Goal: Task Accomplishment & Management: Complete application form

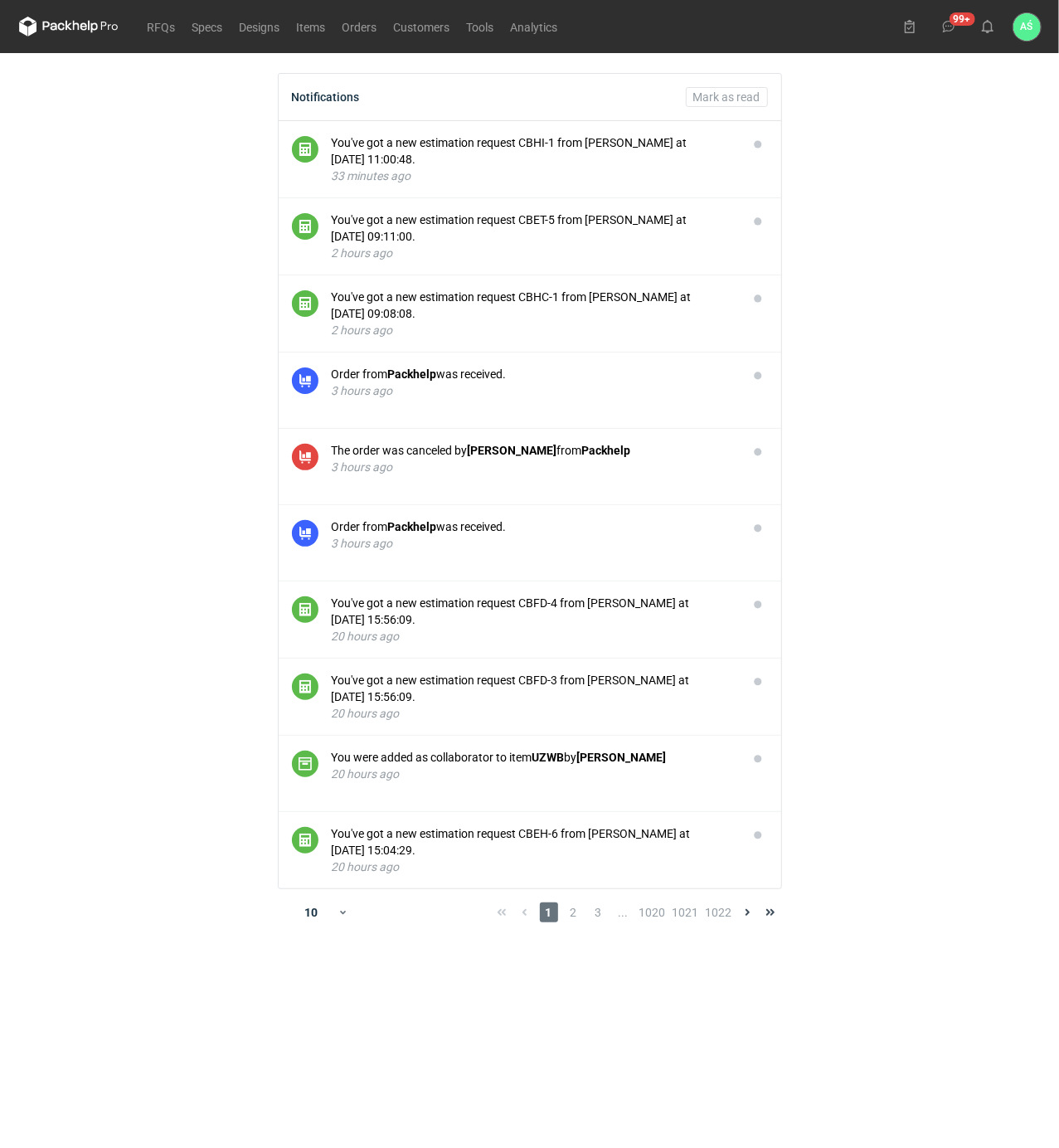
drag, startPoint x: 0, startPoint y: 0, endPoint x: 899, endPoint y: 387, distance: 978.8
click at [903, 387] on main "Notifications [PERSON_NAME] as read You've got a new estimation request CBHI-1 …" at bounding box center [530, 600] width 1035 height 1095
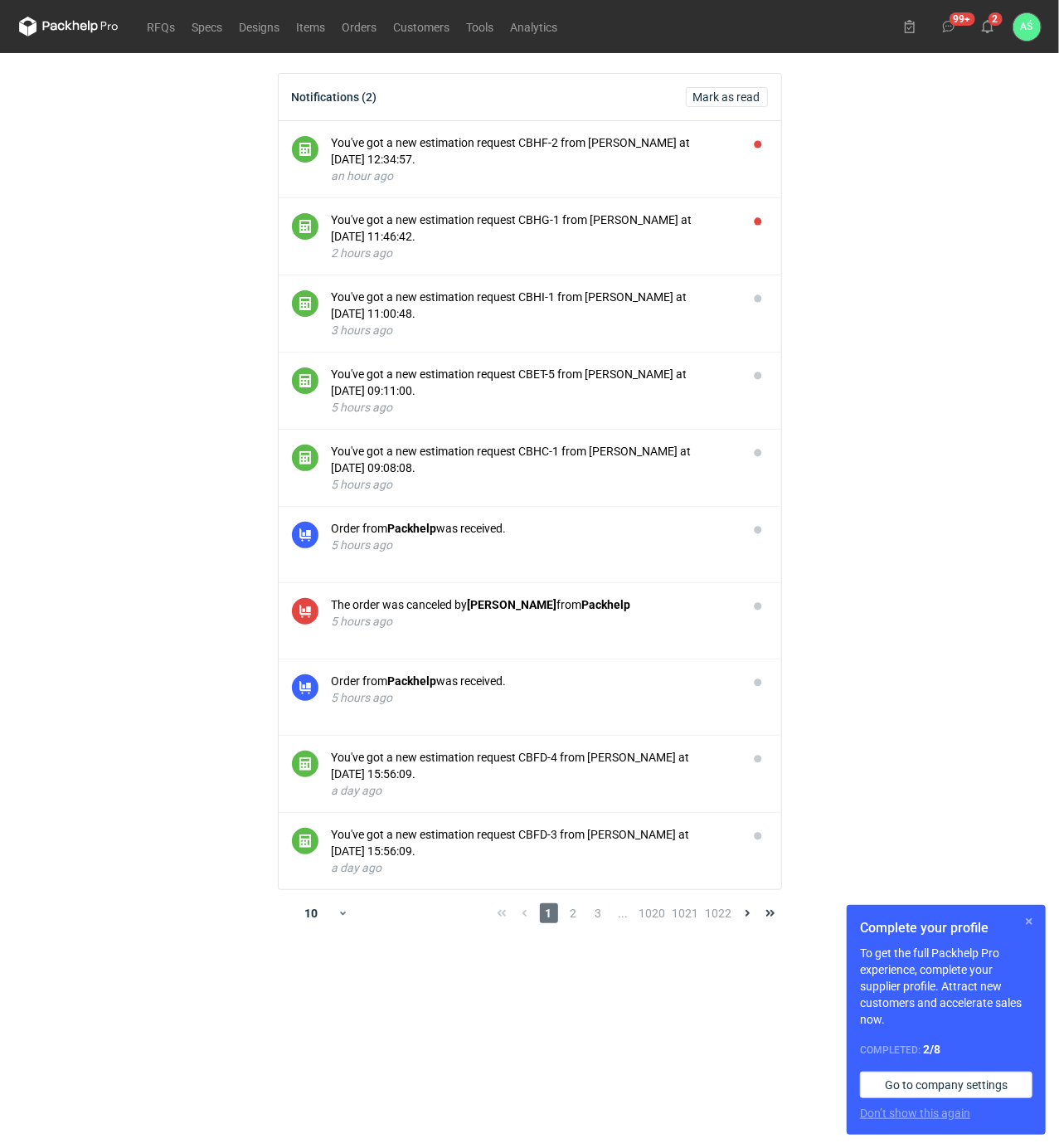
click at [1027, 917] on button "button" at bounding box center [1030, 922] width 20 height 20
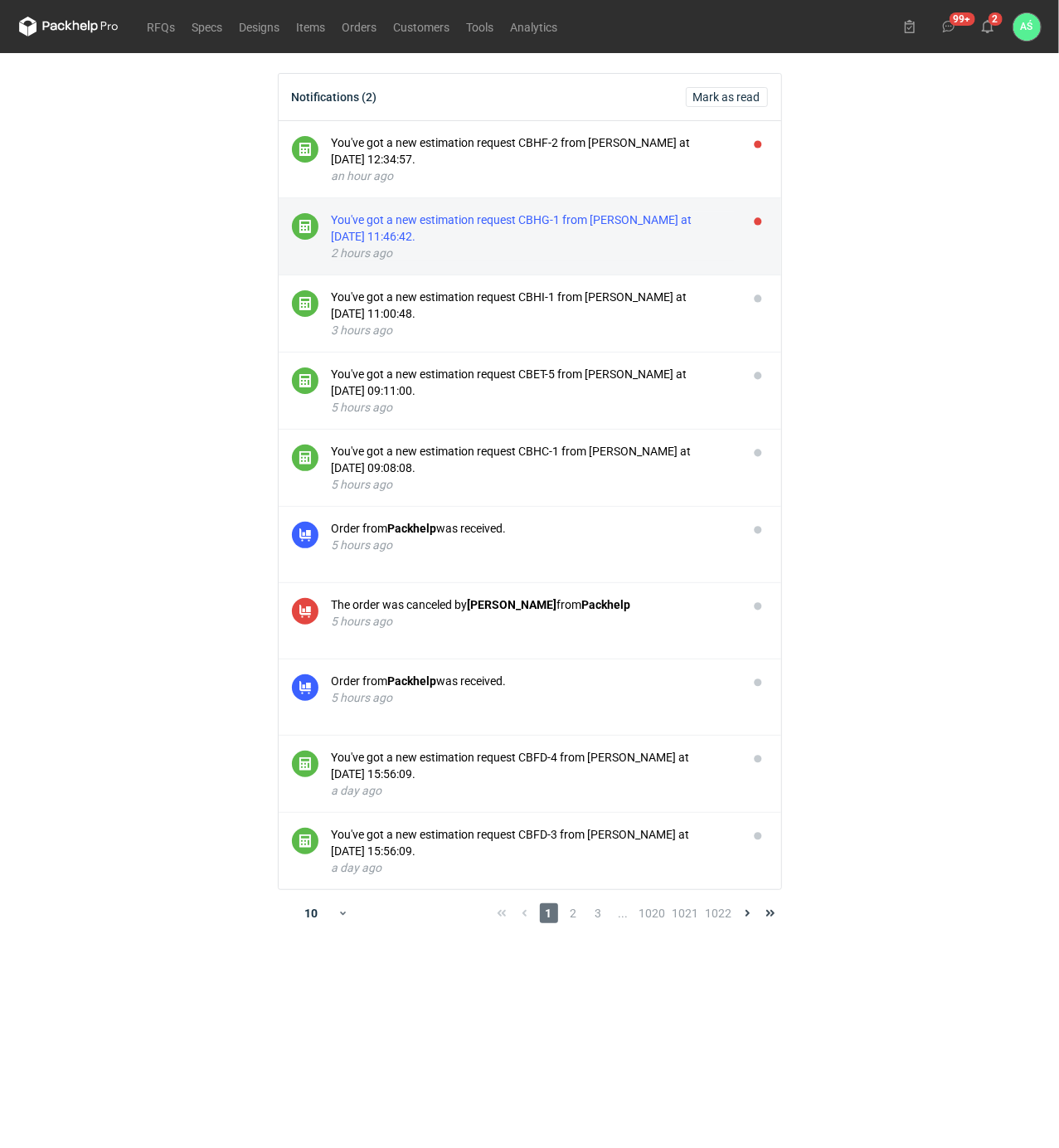
click at [601, 214] on div "You've got a new estimation request CBHG-1 from Michał Palasek at 04 Sep 2025 1…" at bounding box center [533, 228] width 403 height 33
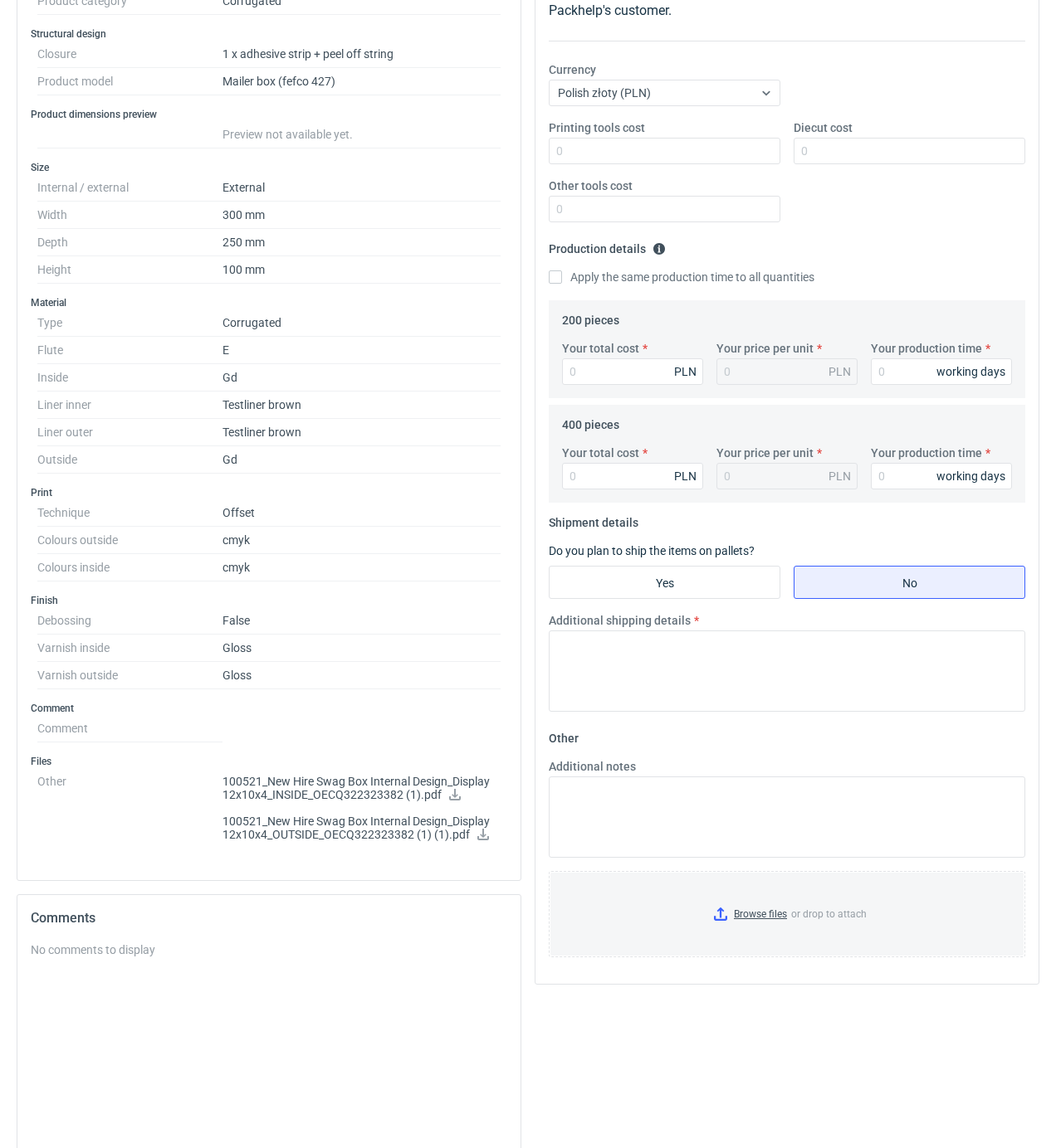
scroll to position [220, 0]
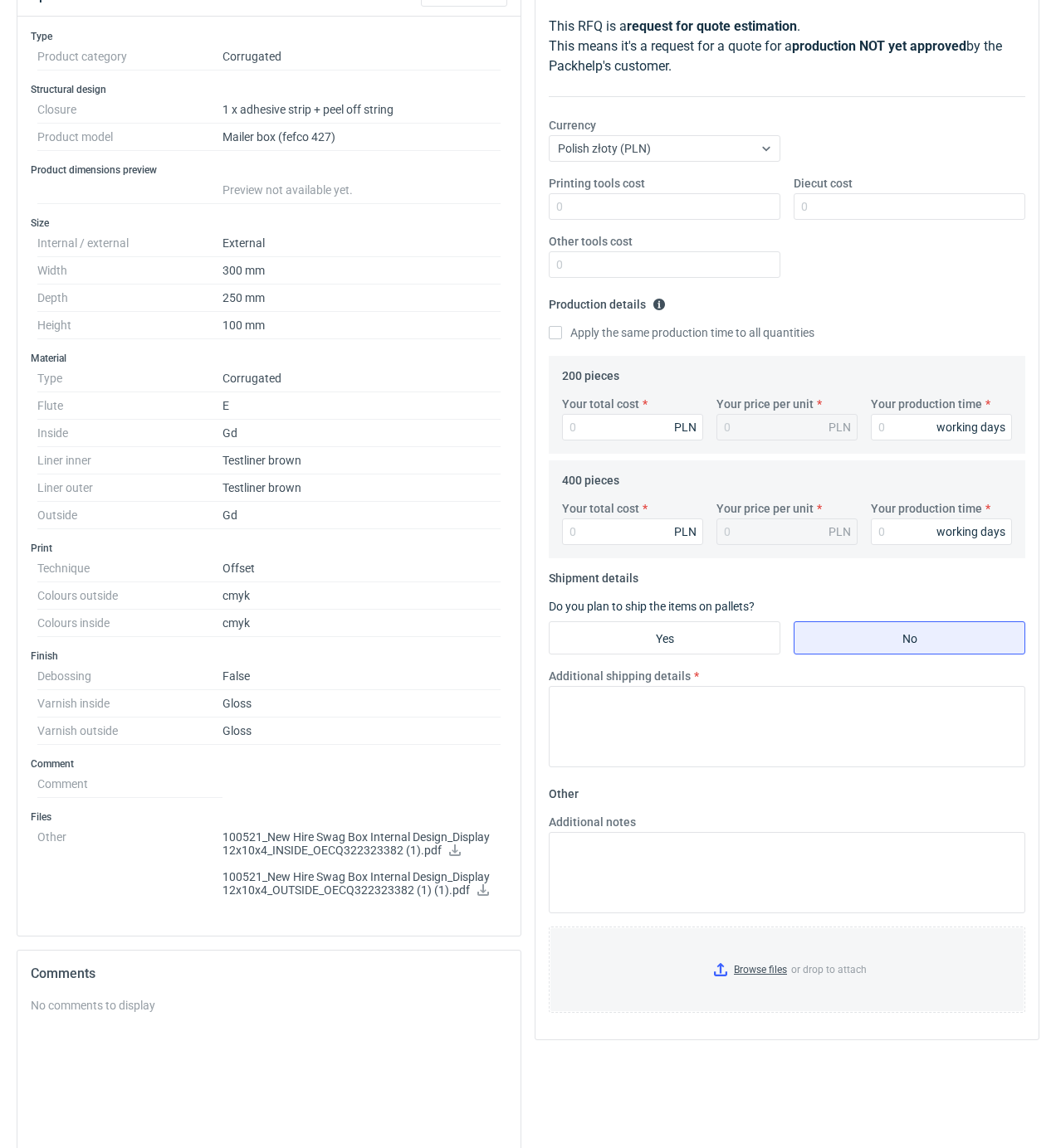
click at [449, 856] on icon at bounding box center [455, 850] width 12 height 12
click at [482, 896] on icon at bounding box center [483, 890] width 12 height 12
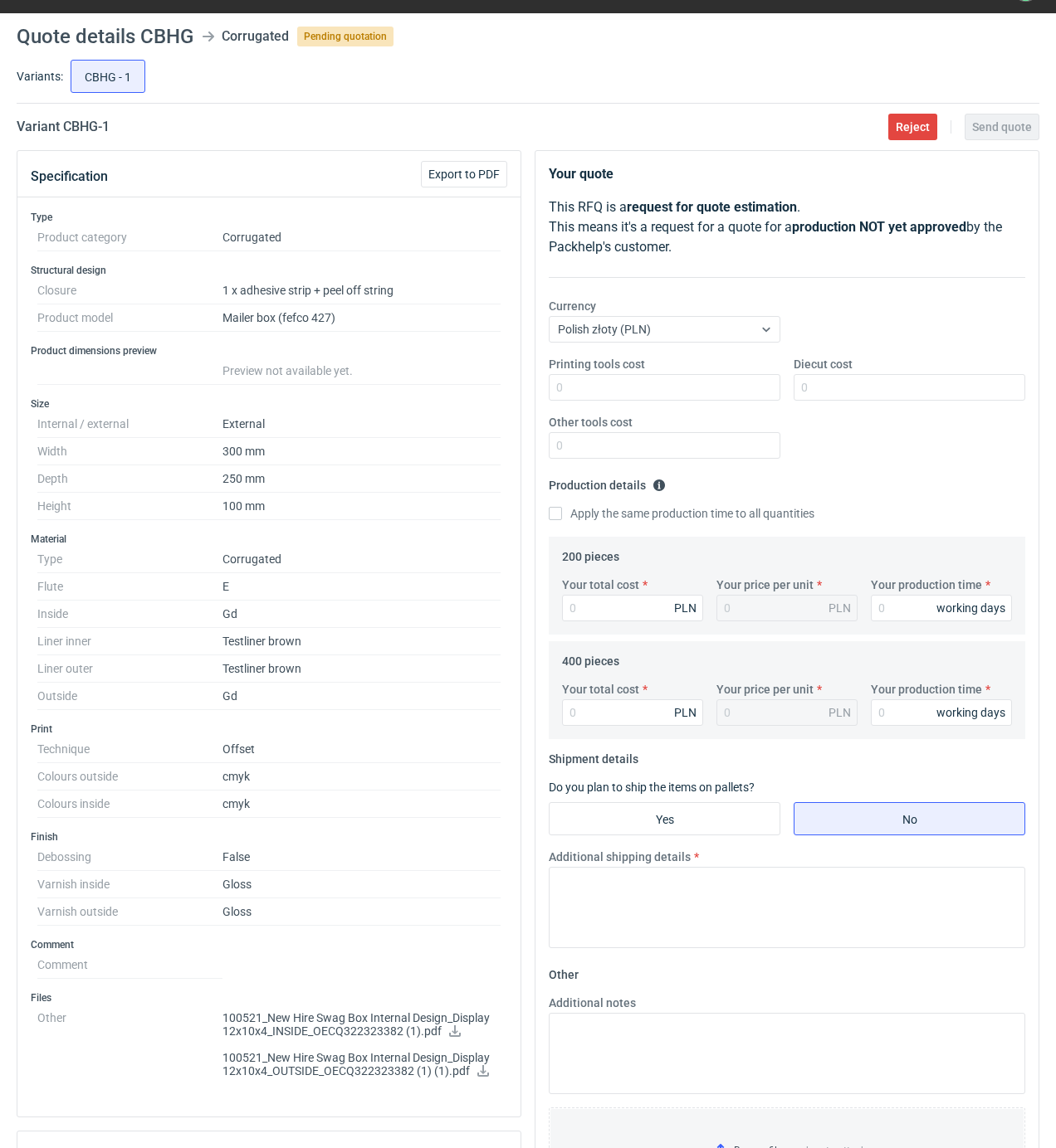
scroll to position [0, 0]
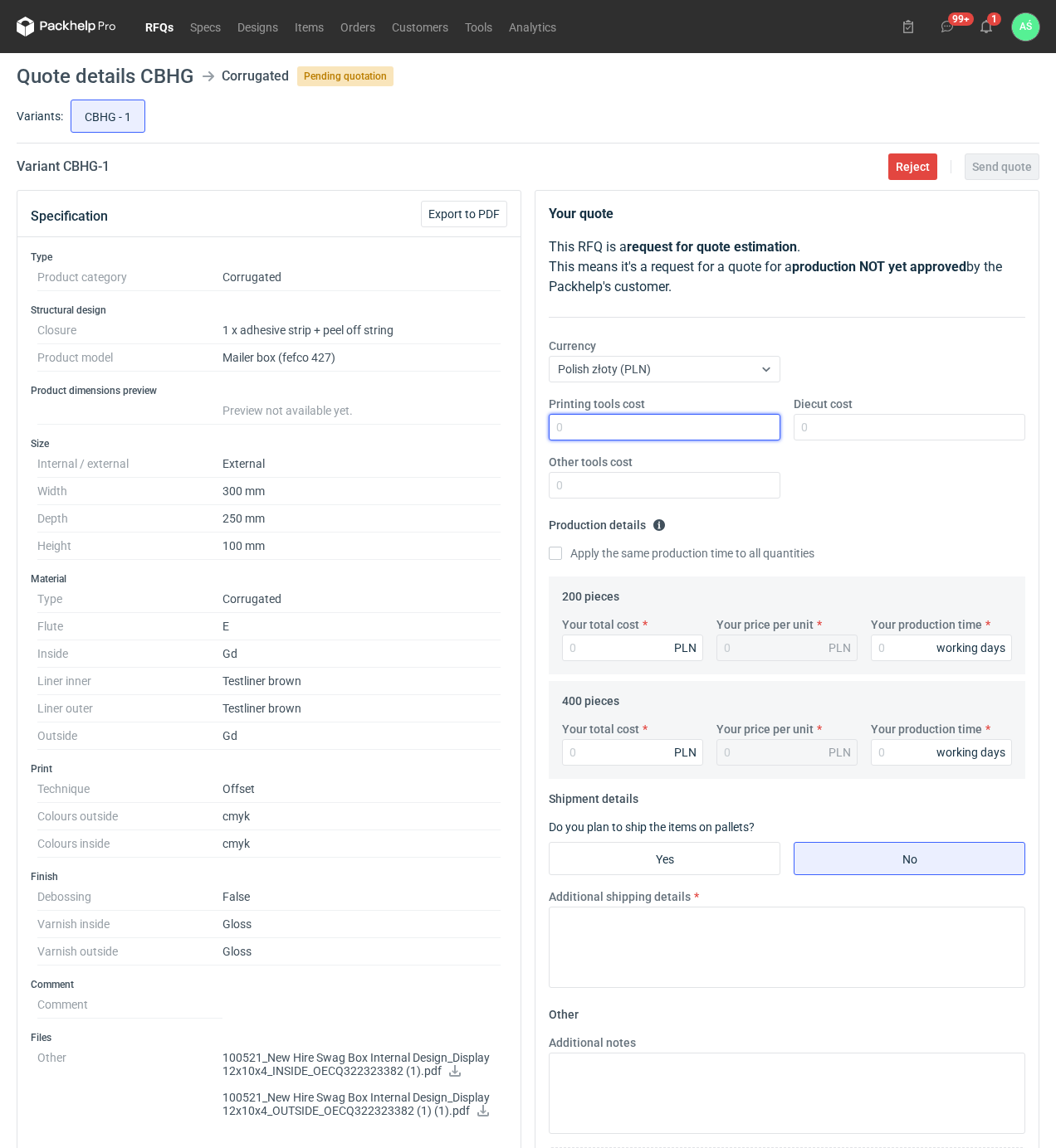
click at [725, 434] on input "Printing tools cost" at bounding box center [664, 427] width 232 height 27
type input "800"
type input "48"
type input "0.24"
type input "4856"
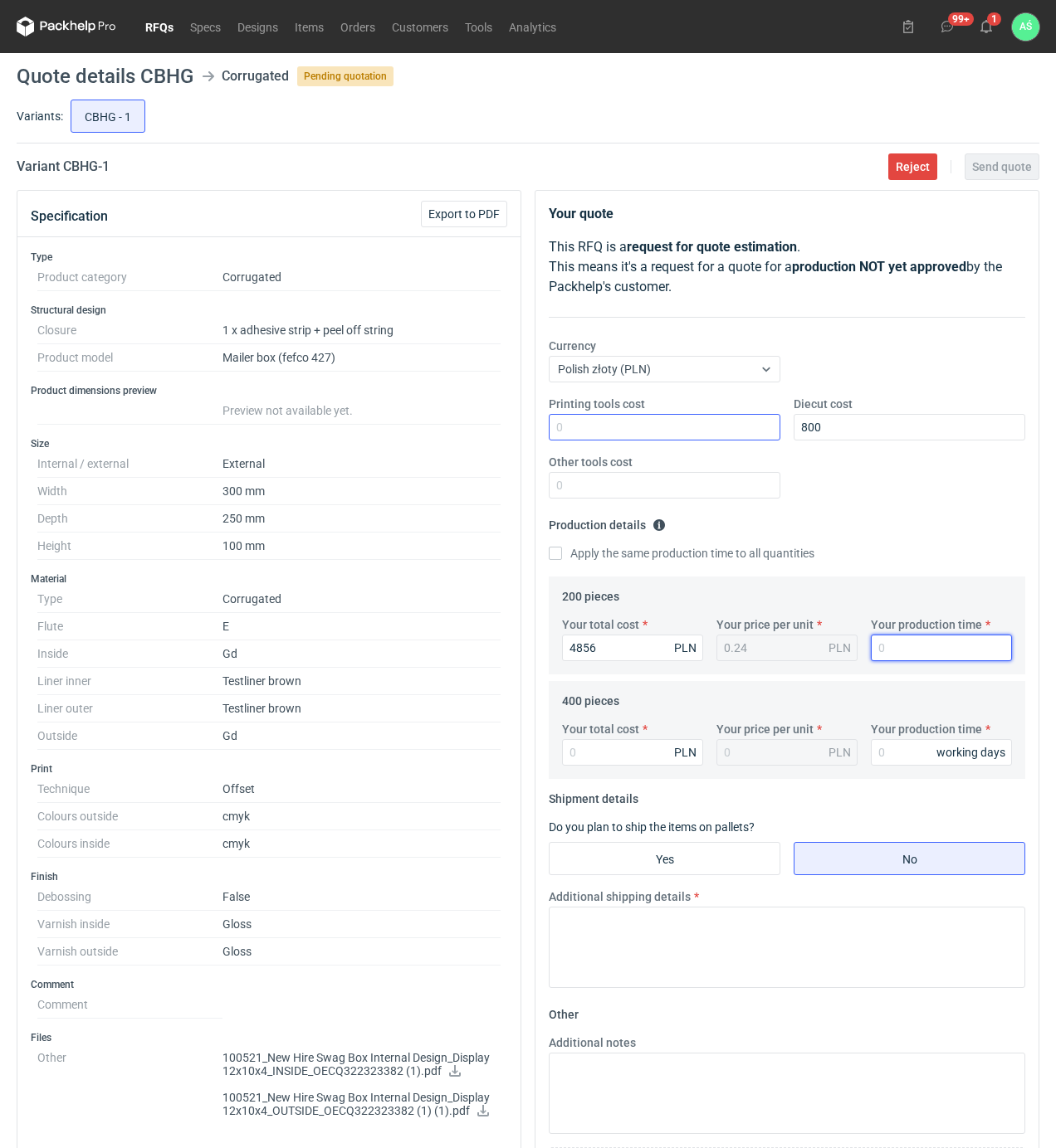
type input "24.28"
type input "18"
type input "6312"
type input "15.78"
type input "18"
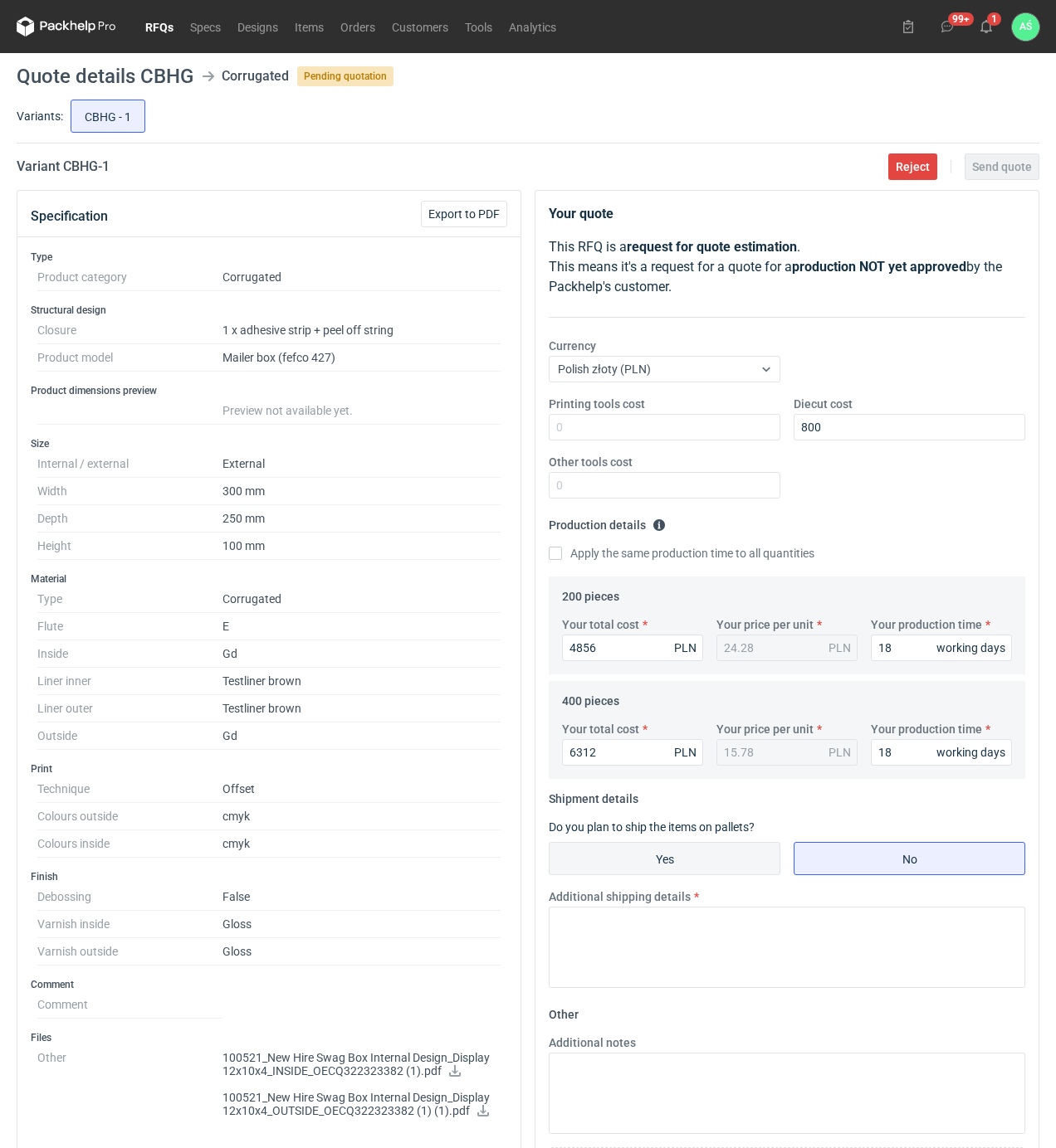
click at [691, 856] on input "Yes" at bounding box center [664, 859] width 230 height 31
radio input "true"
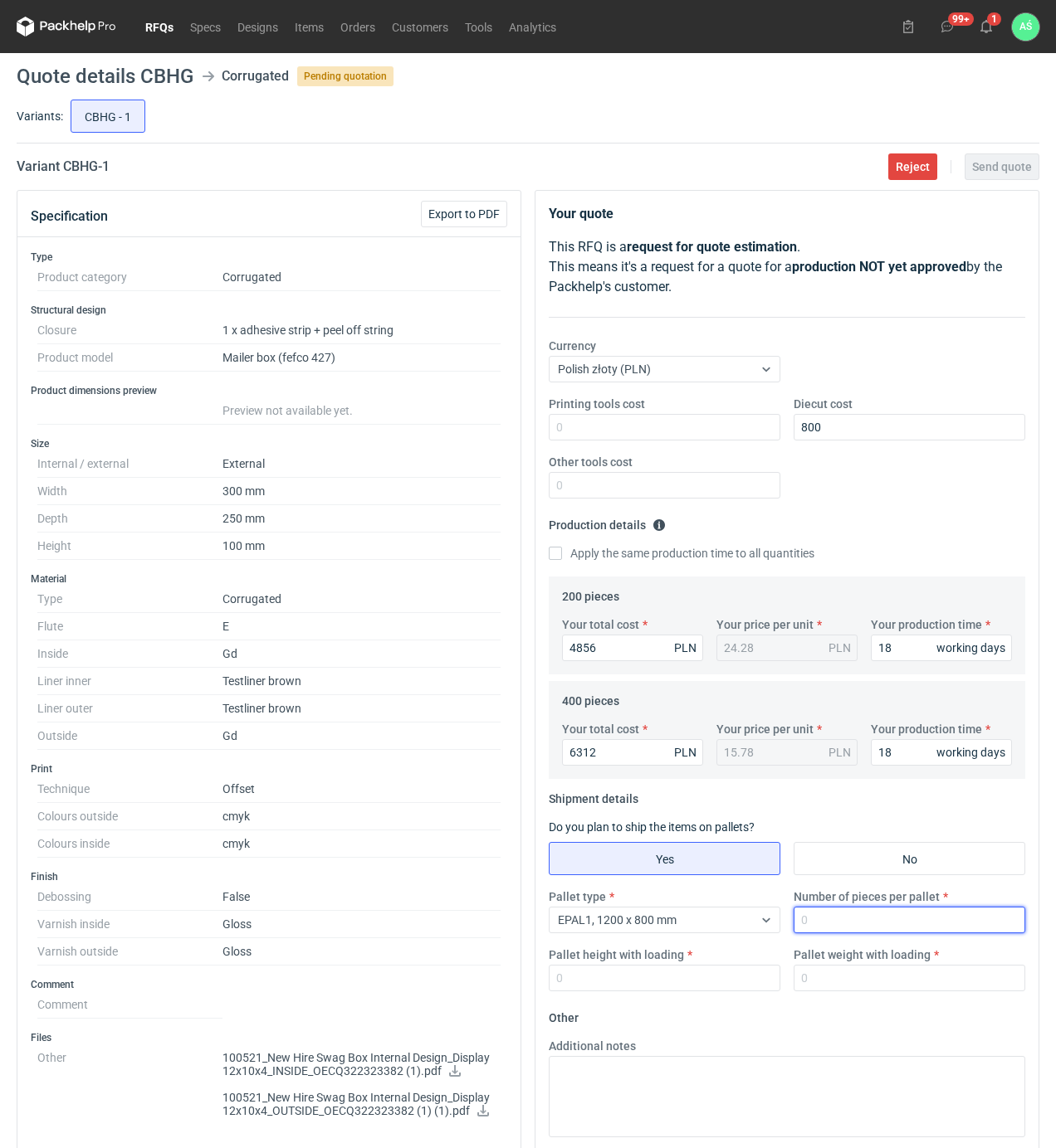
click at [841, 924] on input "Number of pieces per pallet" at bounding box center [909, 919] width 232 height 27
type input "400"
type input "1500"
type input "300"
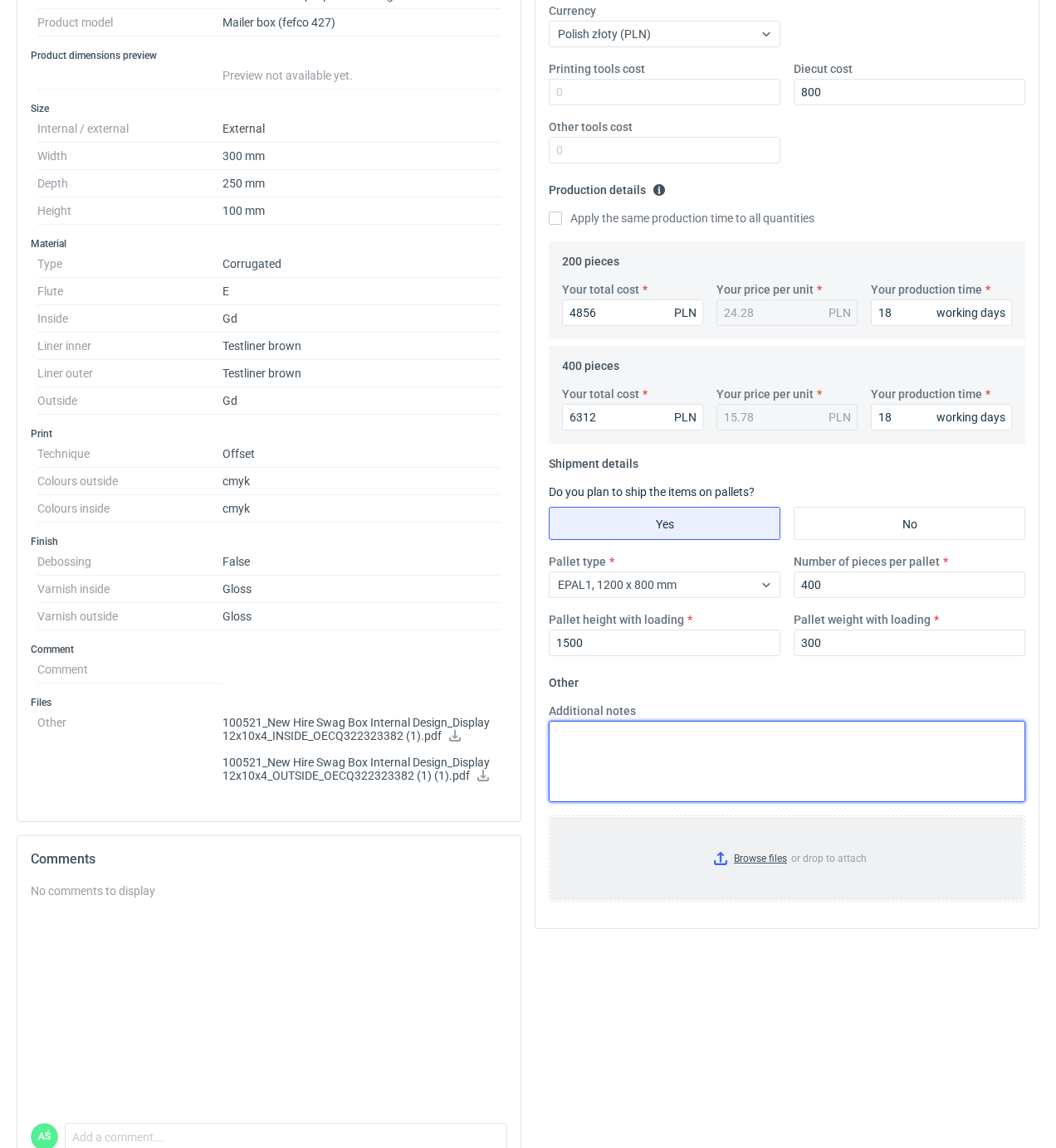
scroll to position [428, 0]
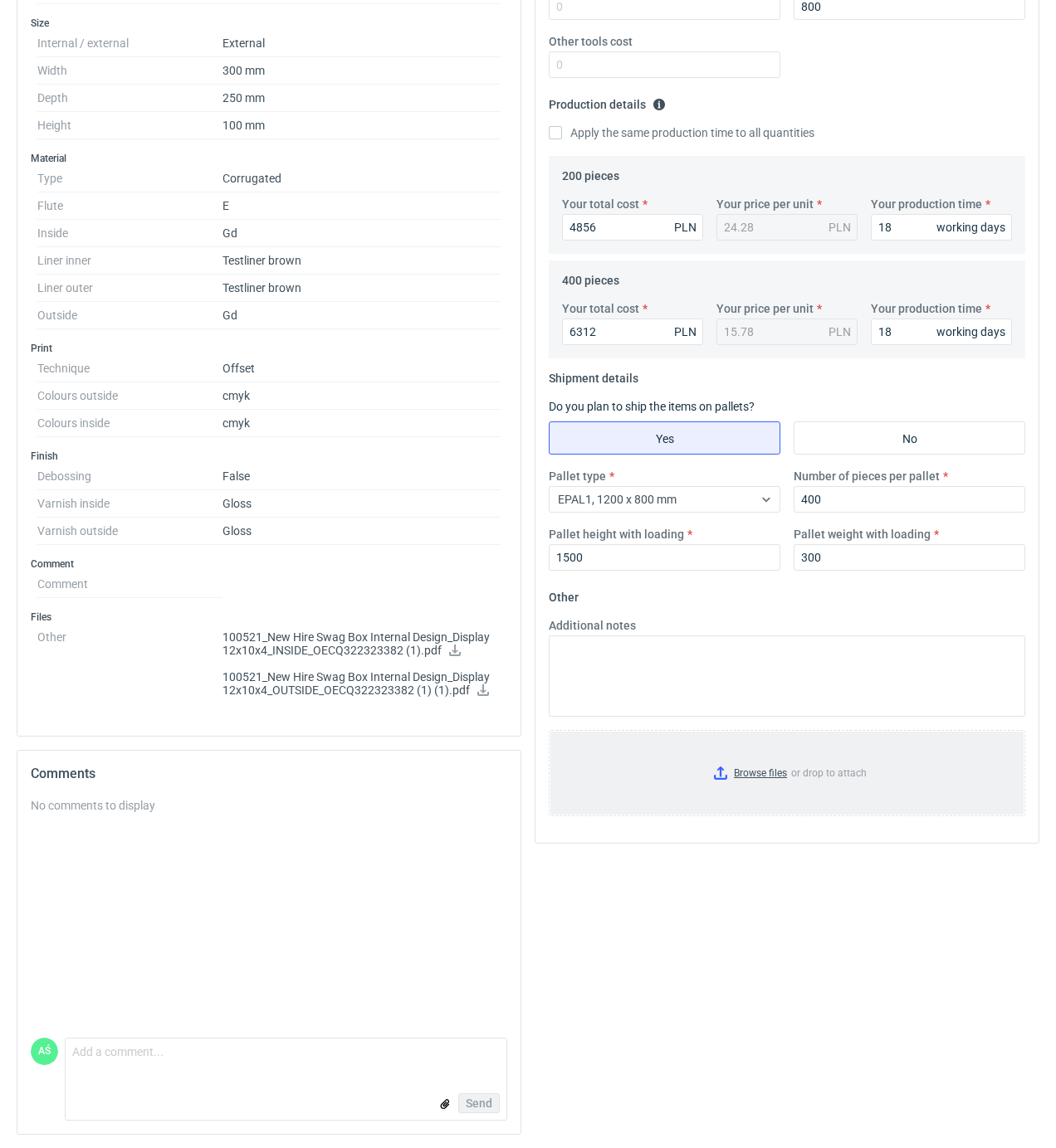
click at [759, 767] on input "Browse files or drop to attach" at bounding box center [786, 773] width 473 height 83
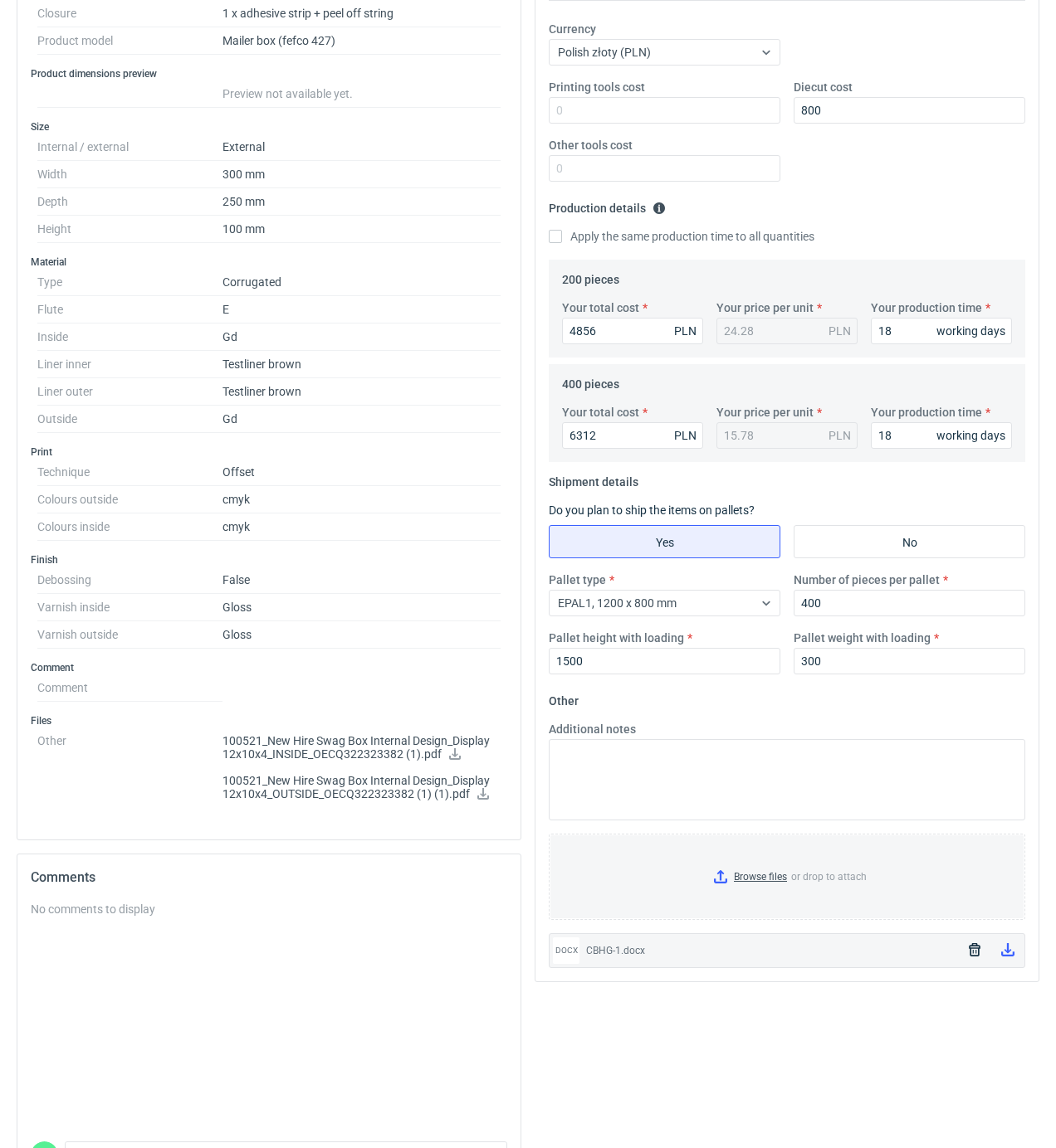
scroll to position [0, 0]
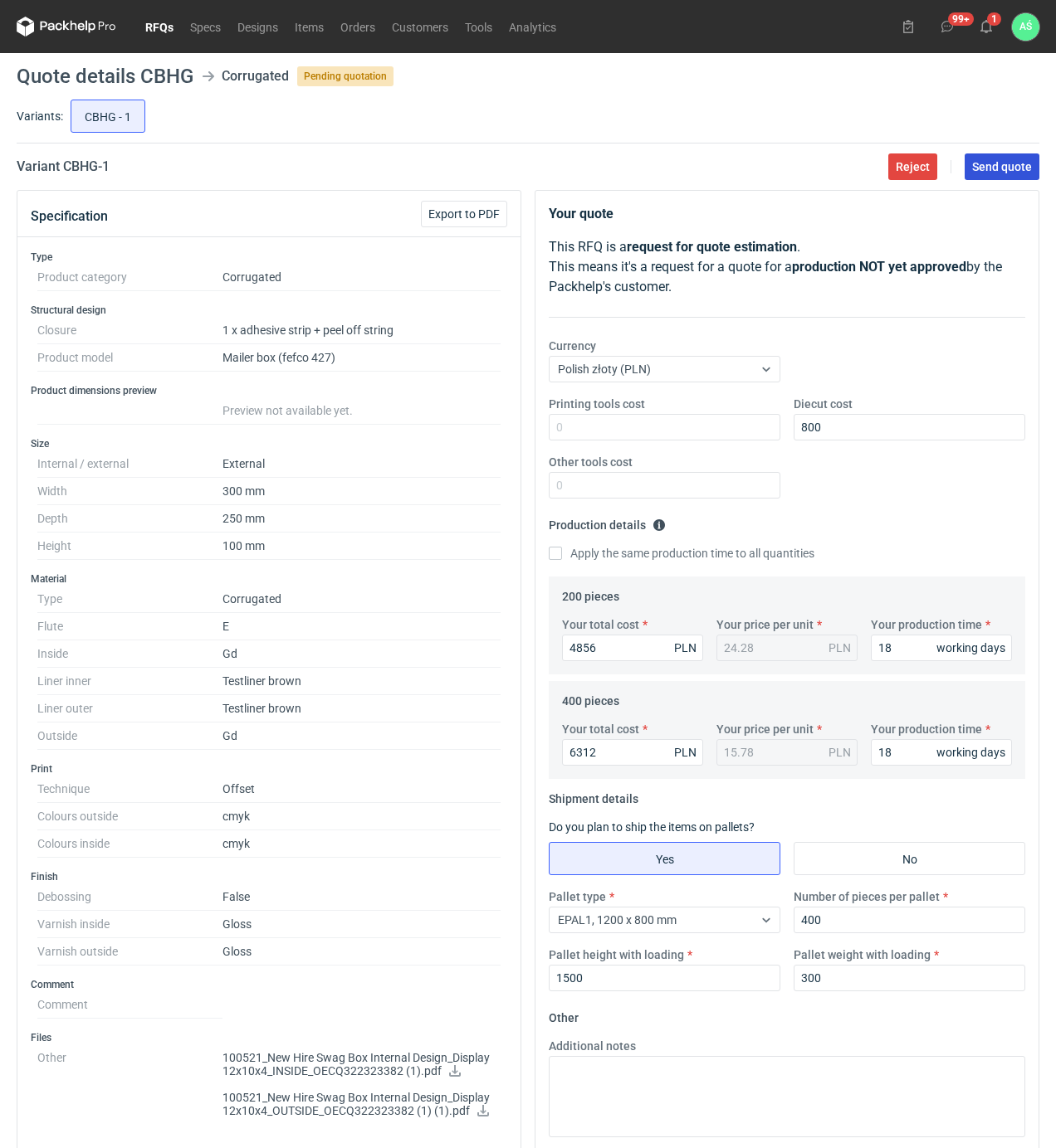
click at [1011, 164] on span "Send quote" at bounding box center [1001, 166] width 59 height 12
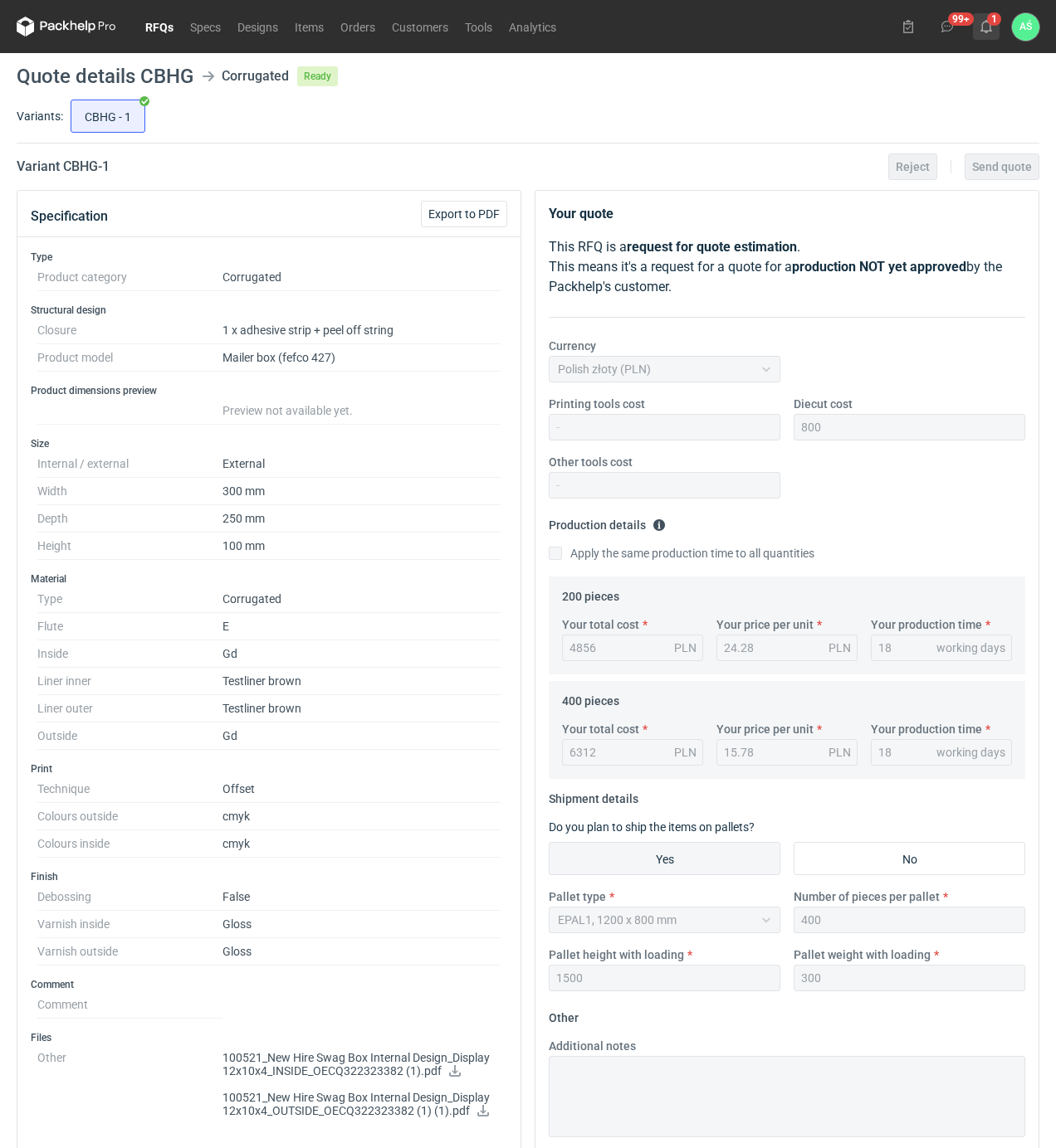
click at [989, 27] on use at bounding box center [986, 27] width 12 height 14
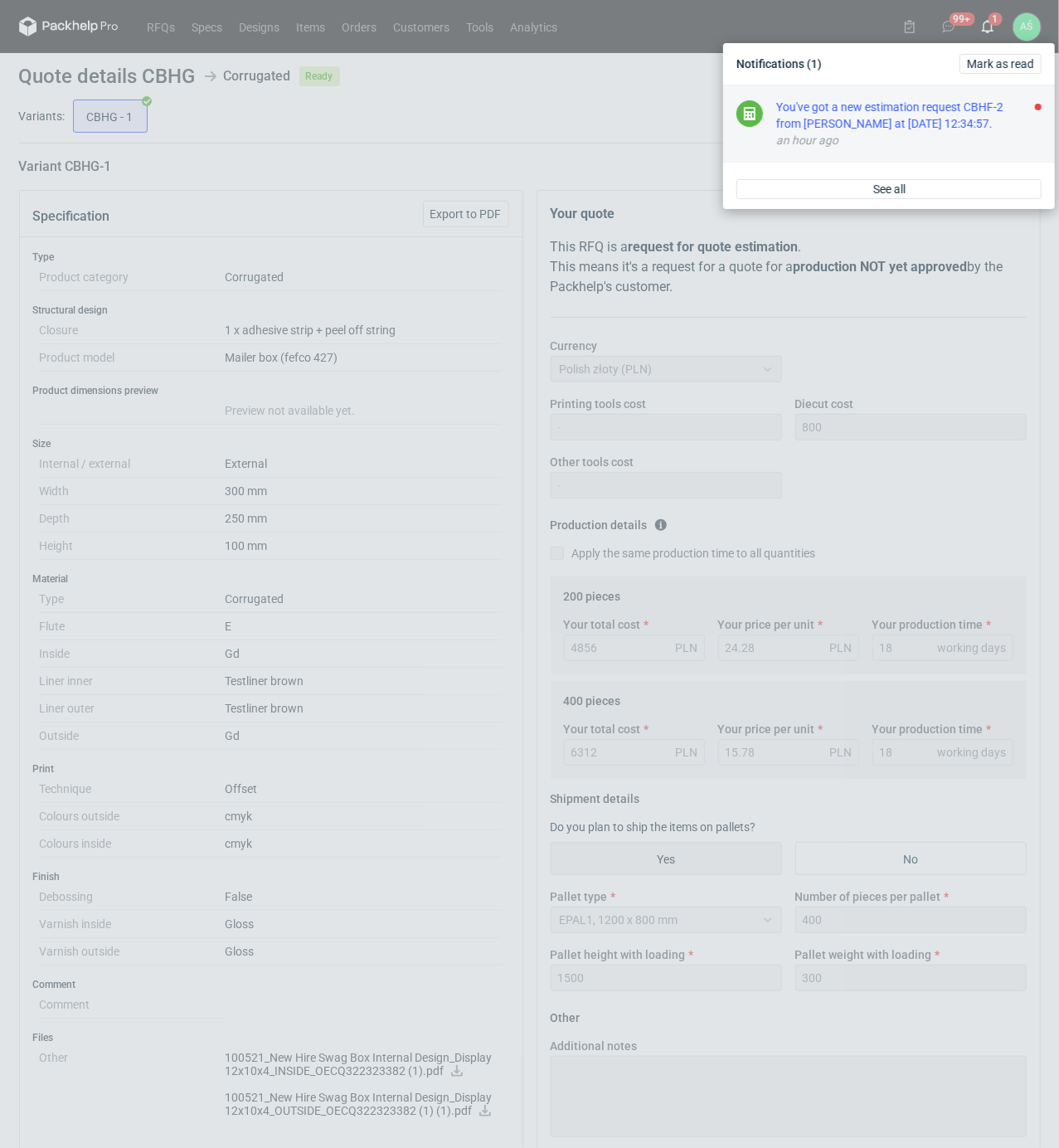
click at [953, 113] on div "You've got a new estimation request CBHF-2 from Sebastian Markut at 04 Sep 2025…" at bounding box center [909, 115] width 265 height 33
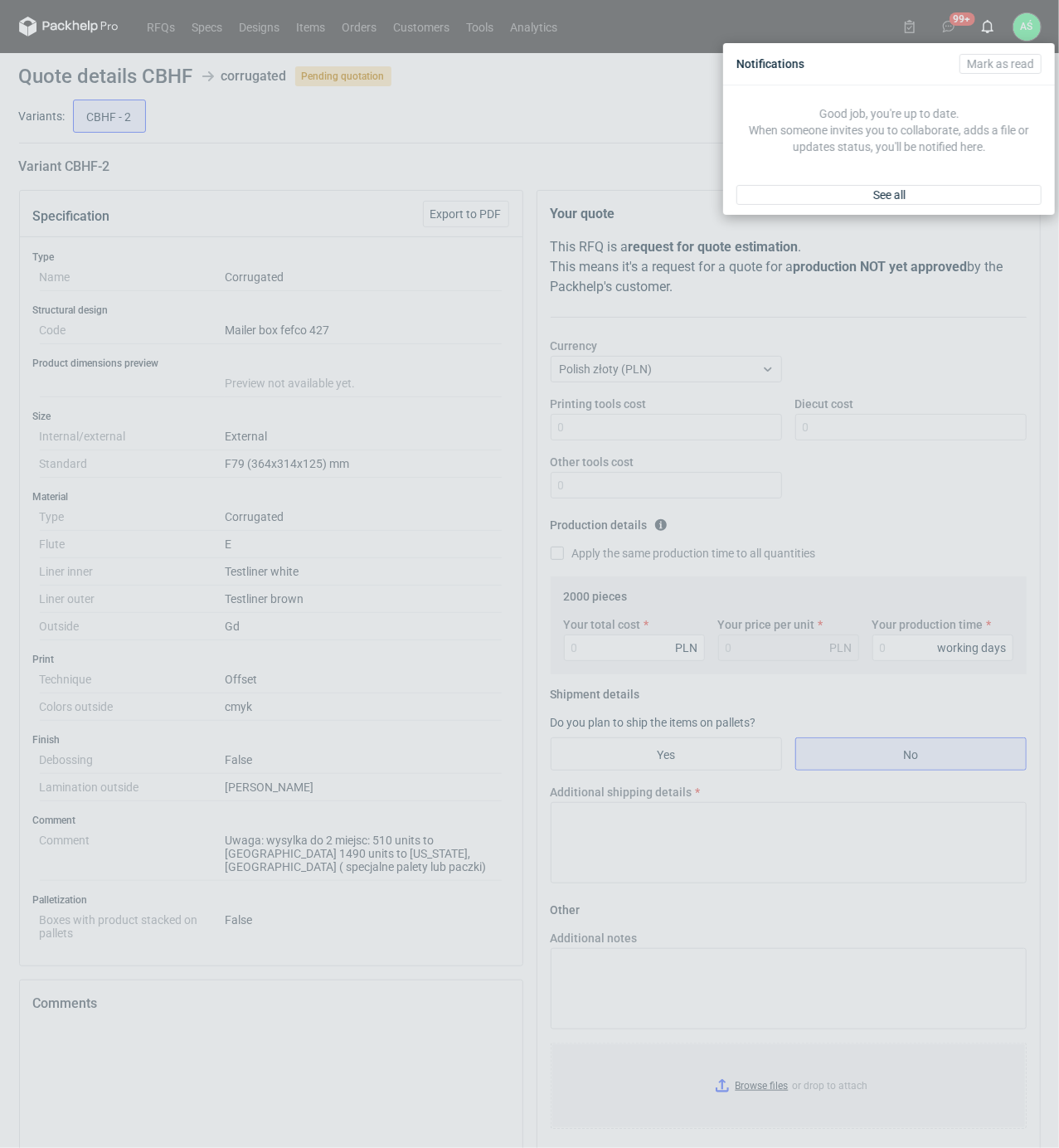
click at [299, 194] on div "Notifications Mark as read Good job, you're up to date. When someone invites yo…" at bounding box center [530, 574] width 1059 height 1148
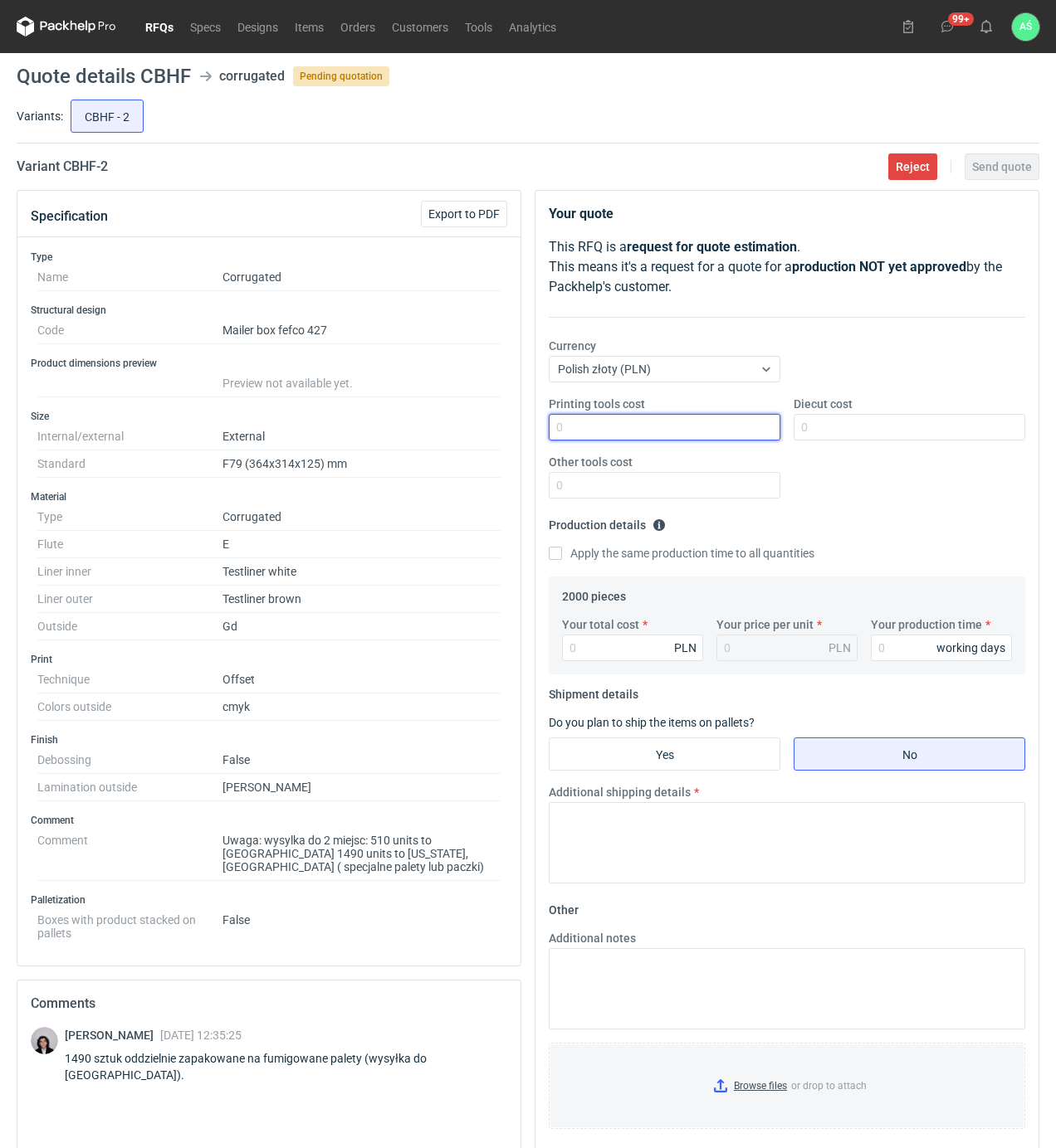
click at [752, 425] on input "Printing tools cost" at bounding box center [664, 427] width 232 height 27
type input "11600"
type input "5.8"
type input "20"
drag, startPoint x: 691, startPoint y: 752, endPoint x: 727, endPoint y: 764, distance: 37.9
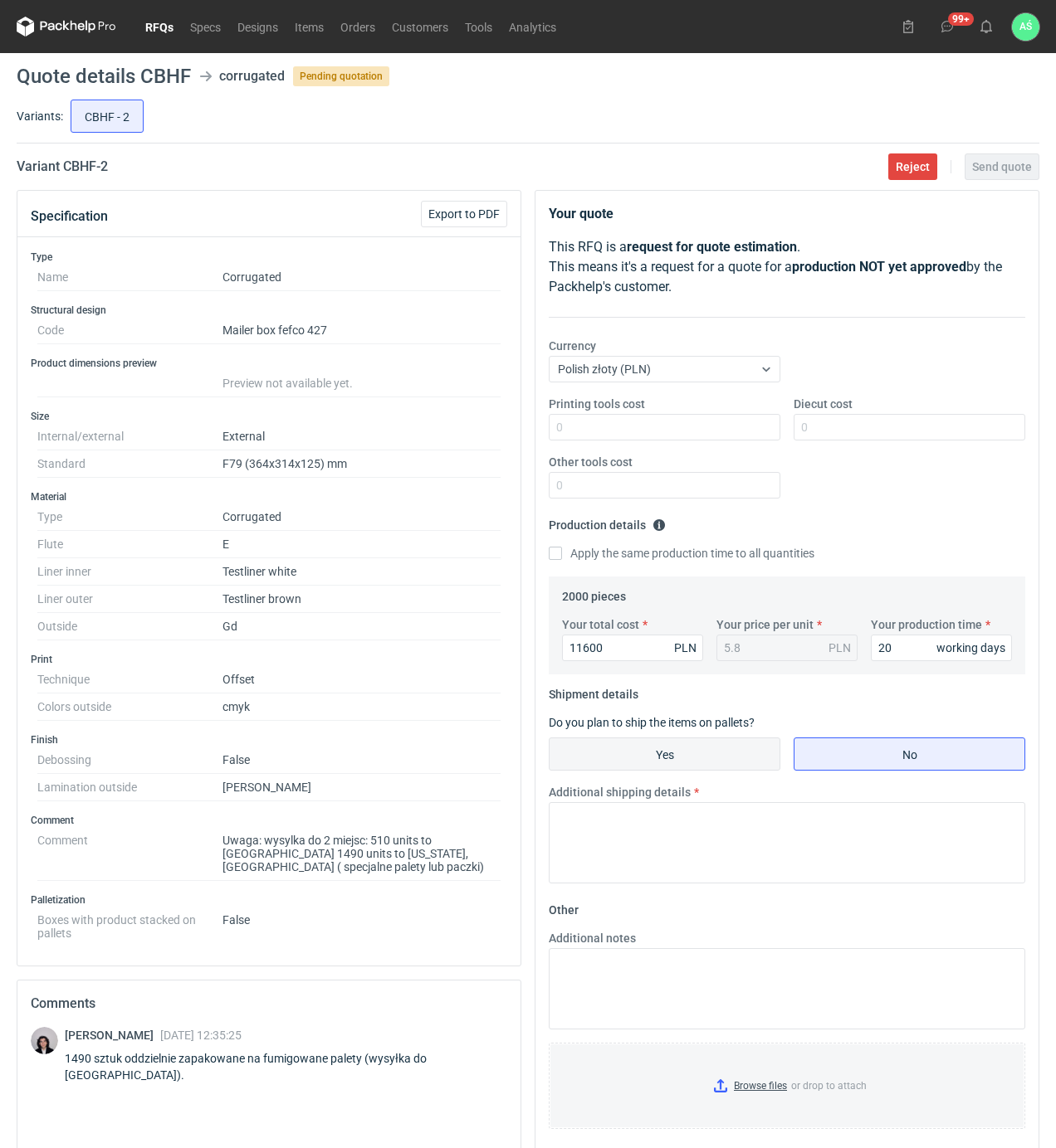
click at [694, 752] on input "Yes" at bounding box center [664, 754] width 230 height 31
radio input "true"
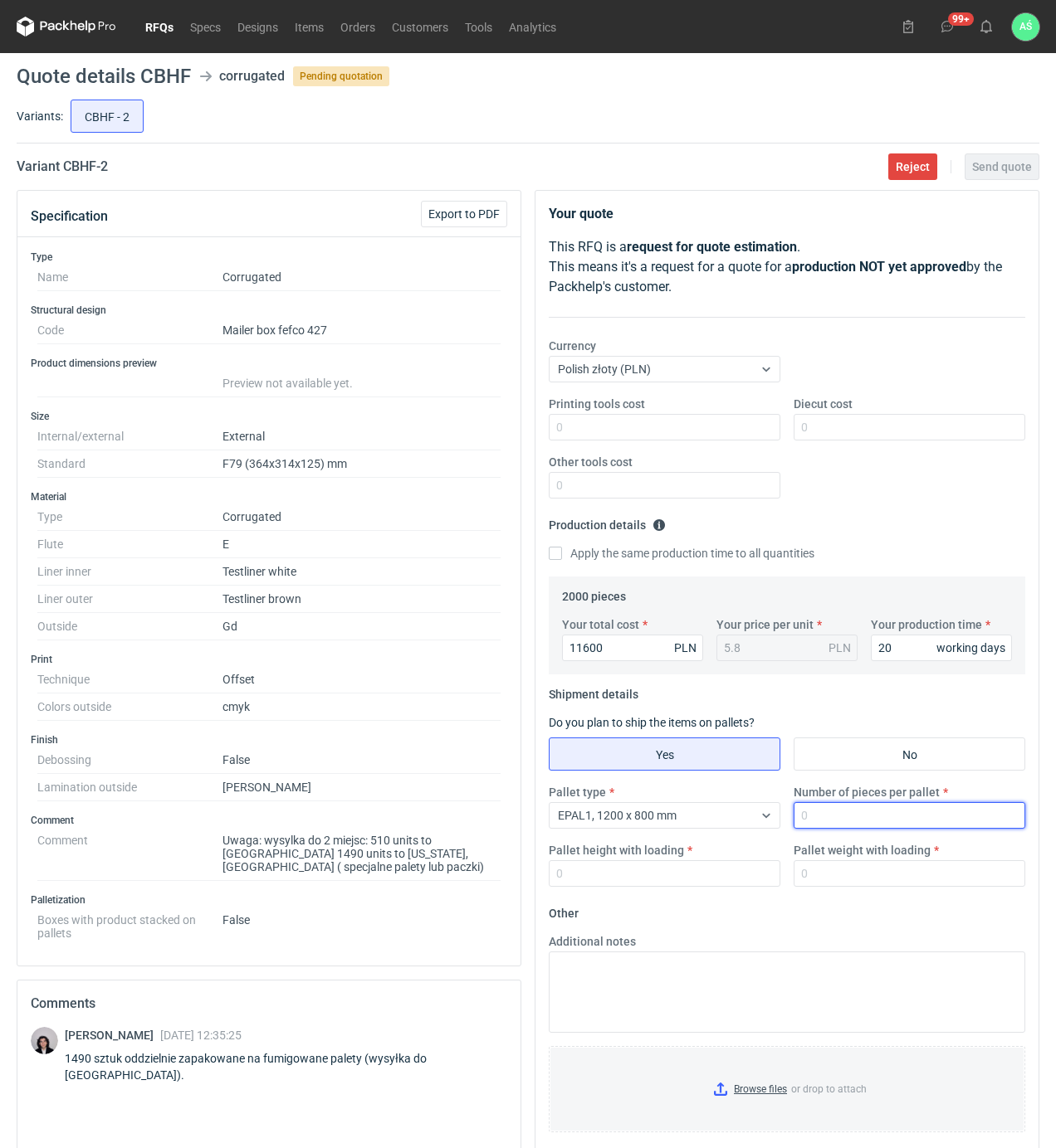
click at [803, 817] on input "Number of pieces per pallet" at bounding box center [909, 815] width 232 height 27
type input "750"
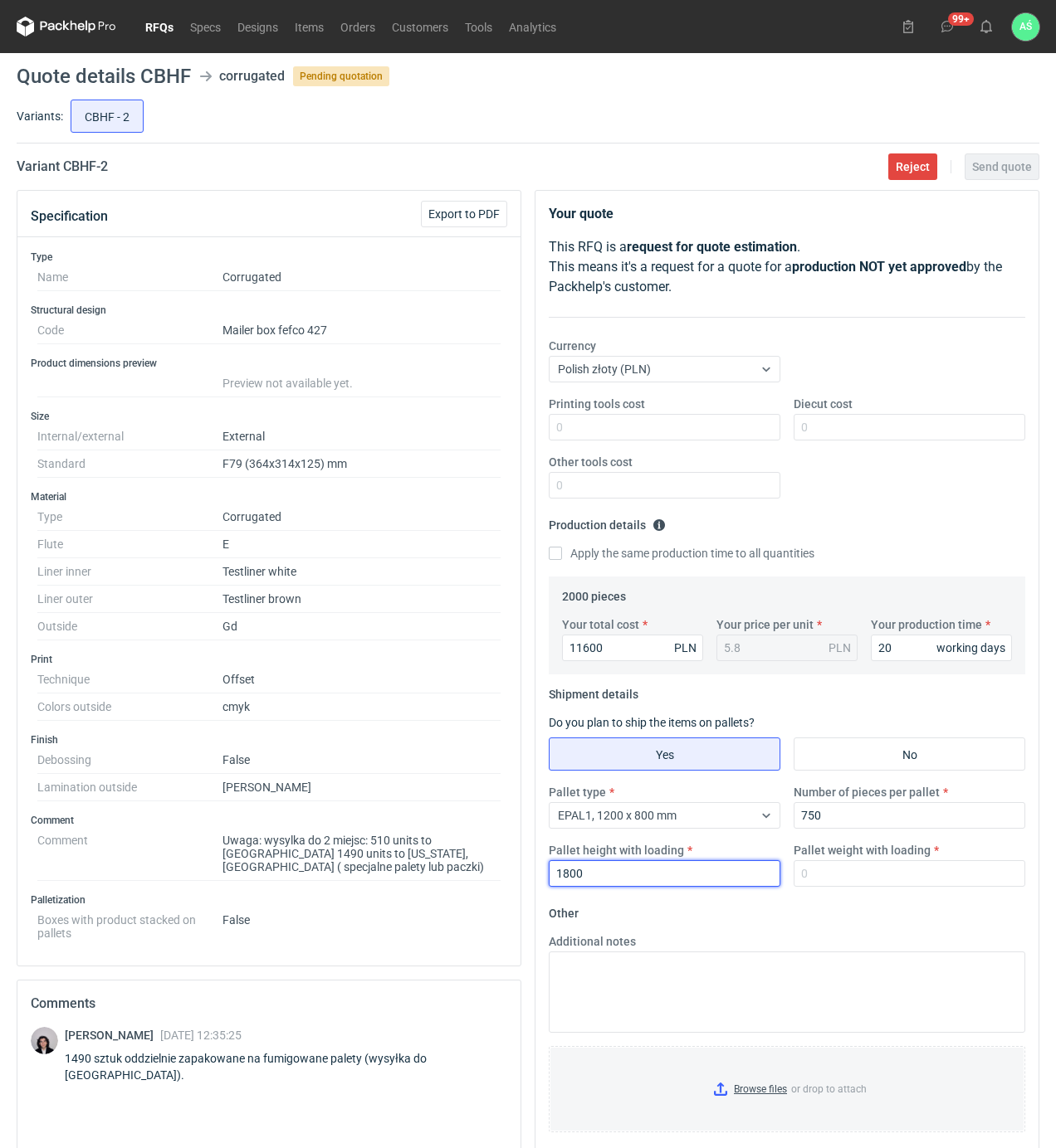
type input "1800"
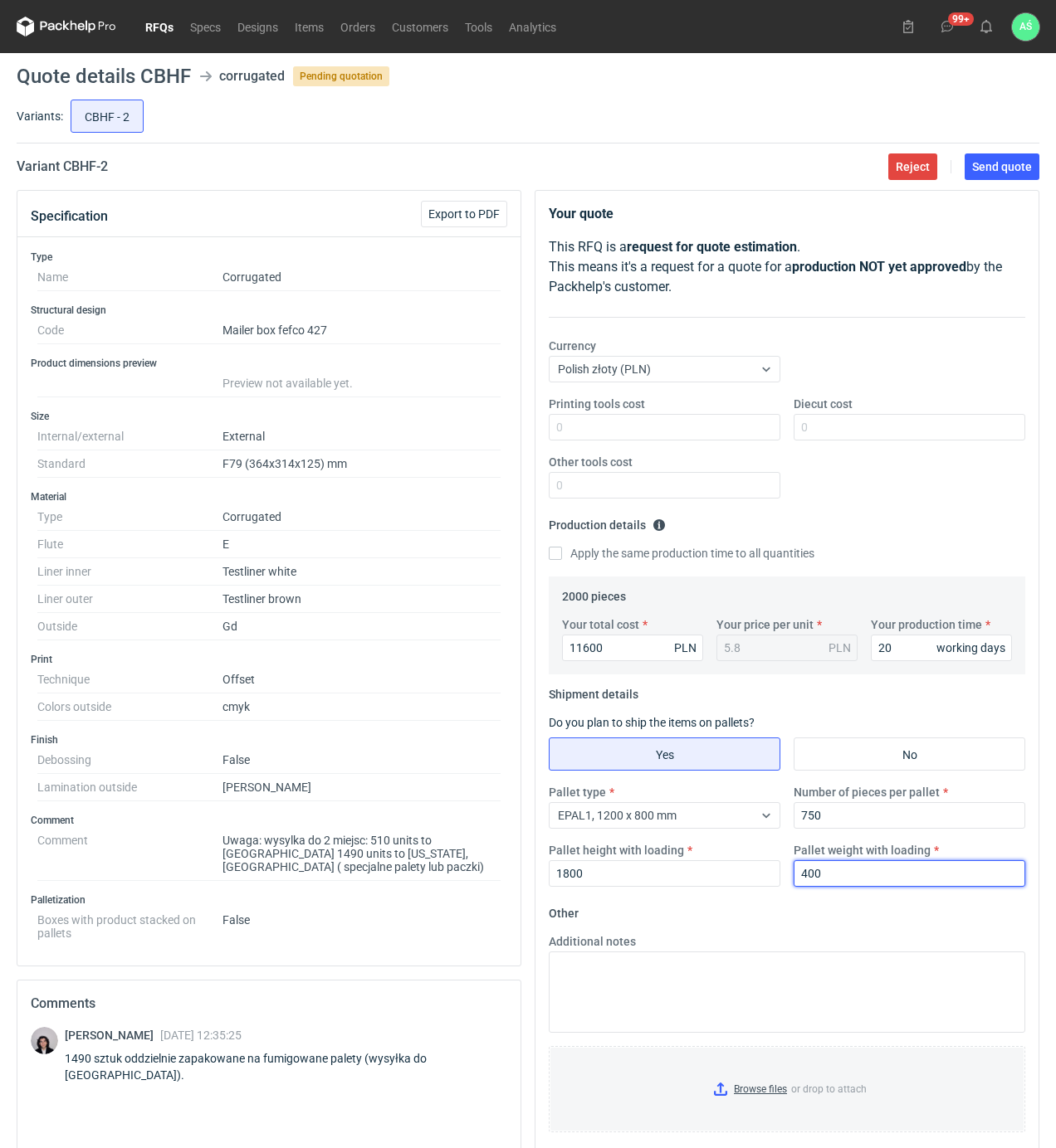
type input "400"
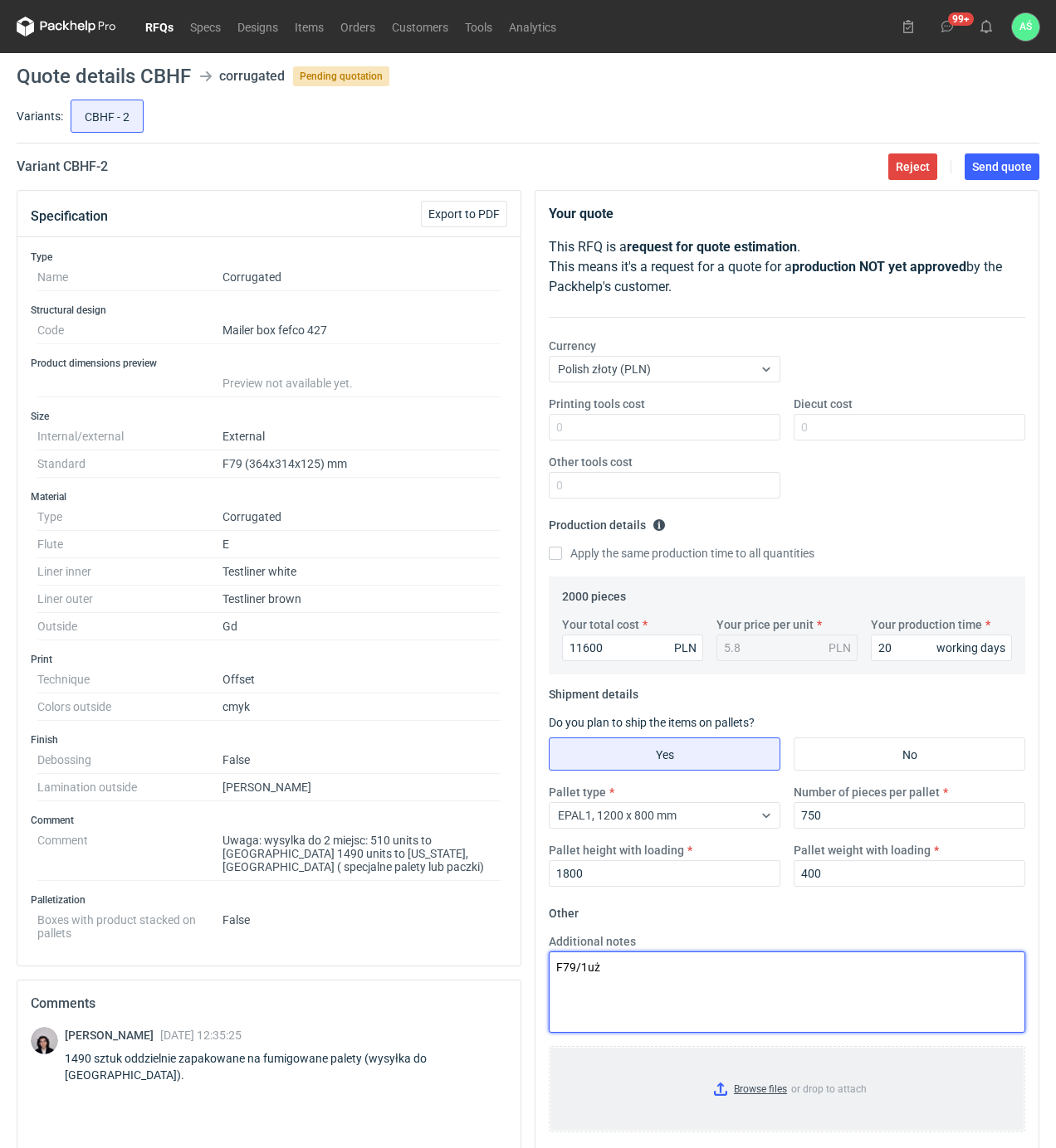
type textarea "F79/1uż"
click at [775, 1095] on input "Browse files or drop to attach" at bounding box center [786, 1089] width 473 height 83
click at [1004, 176] on button "Send quote" at bounding box center [1002, 166] width 75 height 27
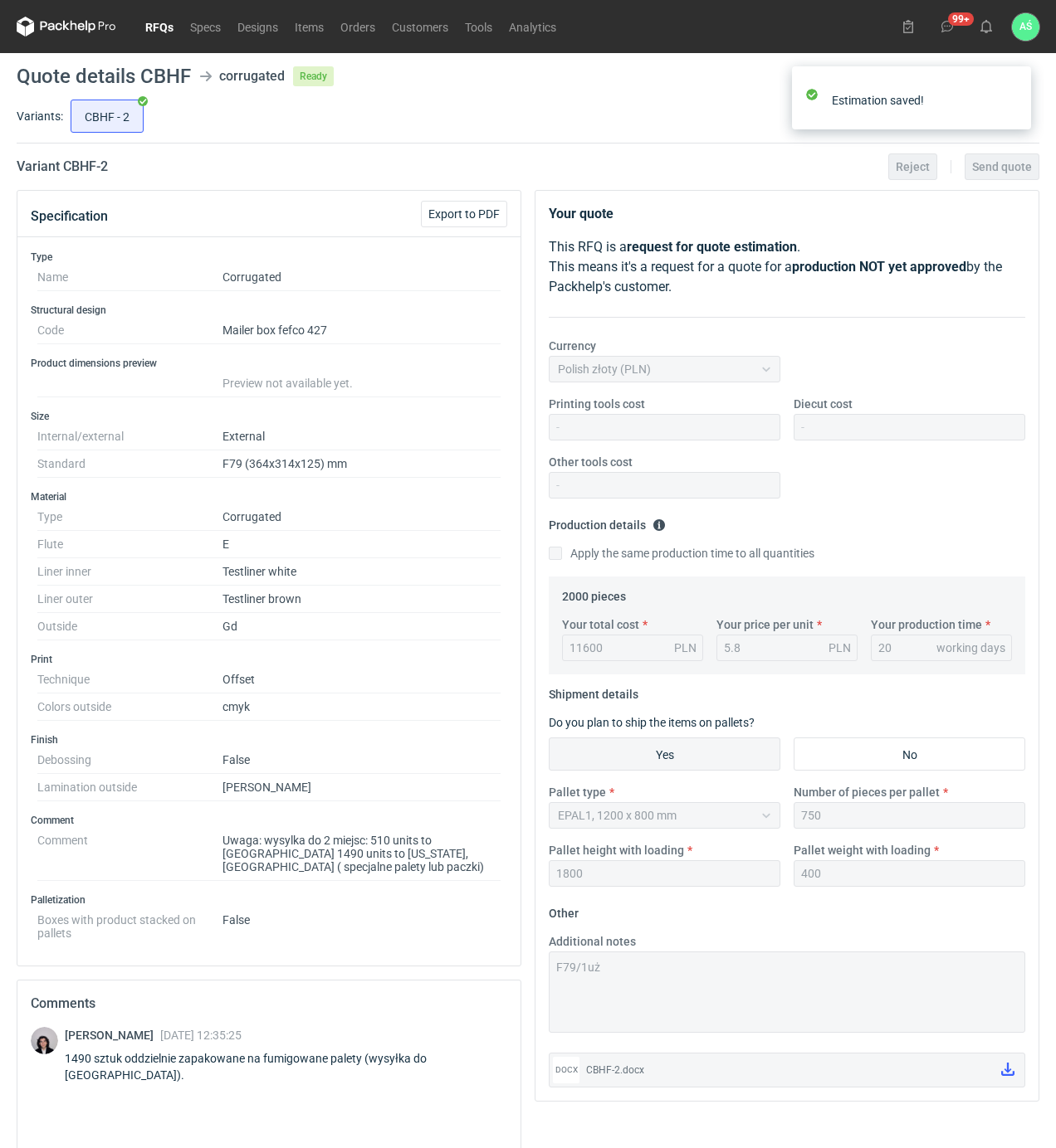
click at [642, 140] on div "Variants: CBHF - 2" at bounding box center [528, 120] width 1023 height 48
click at [423, 134] on div "CBHF - 2" at bounding box center [553, 116] width 972 height 40
click at [166, 35] on link "RFQs" at bounding box center [159, 27] width 45 height 20
